Goal: Find contact information: Find contact information

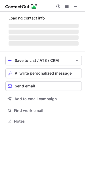
scroll to position [129, 85]
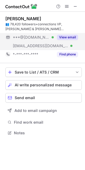
click at [64, 38] on button "View email" at bounding box center [67, 37] width 21 height 5
